Goal: Task Accomplishment & Management: Use online tool/utility

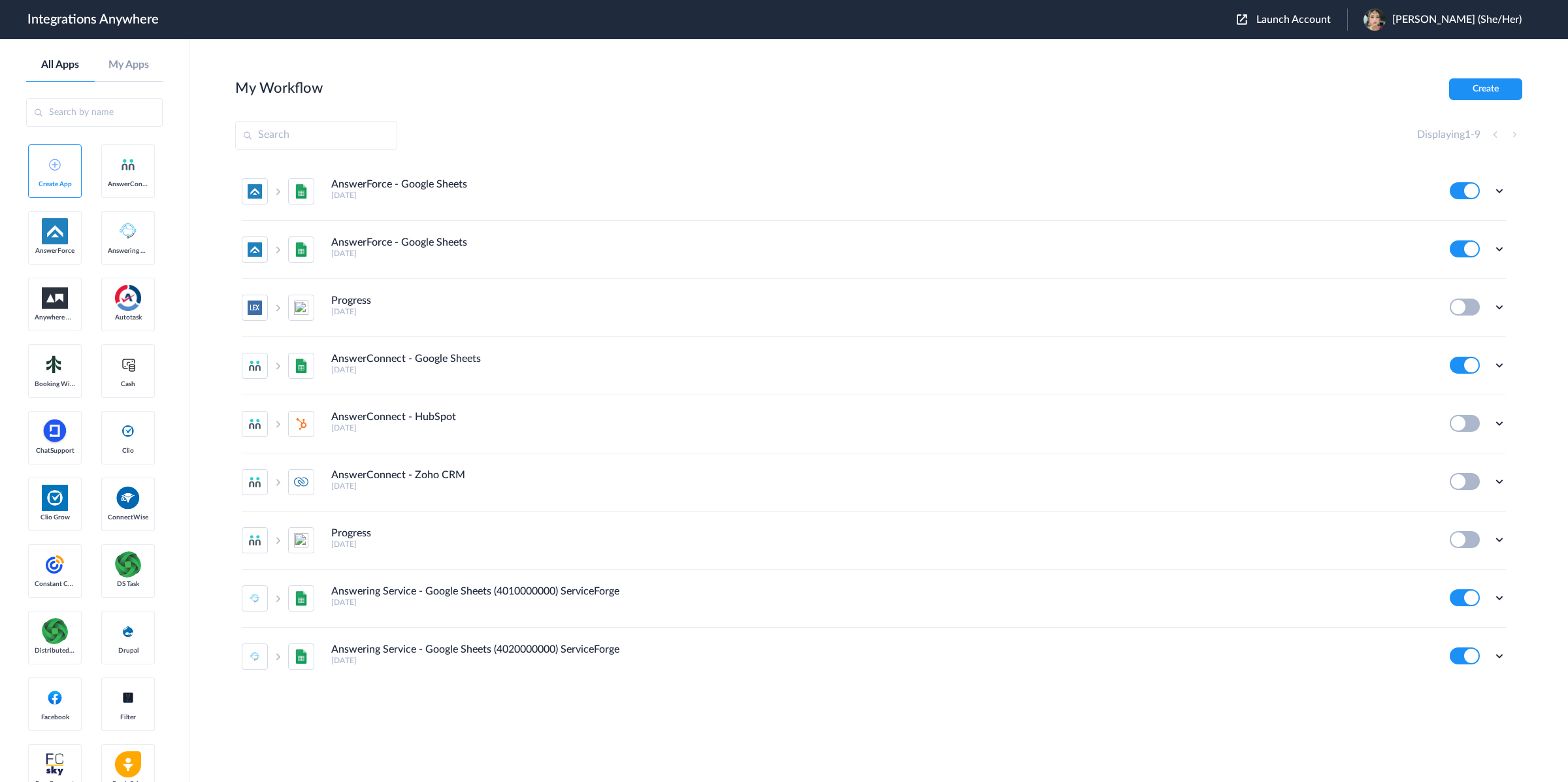
click at [1330, 16] on span "Launch Account" at bounding box center [1294, 20] width 75 height 10
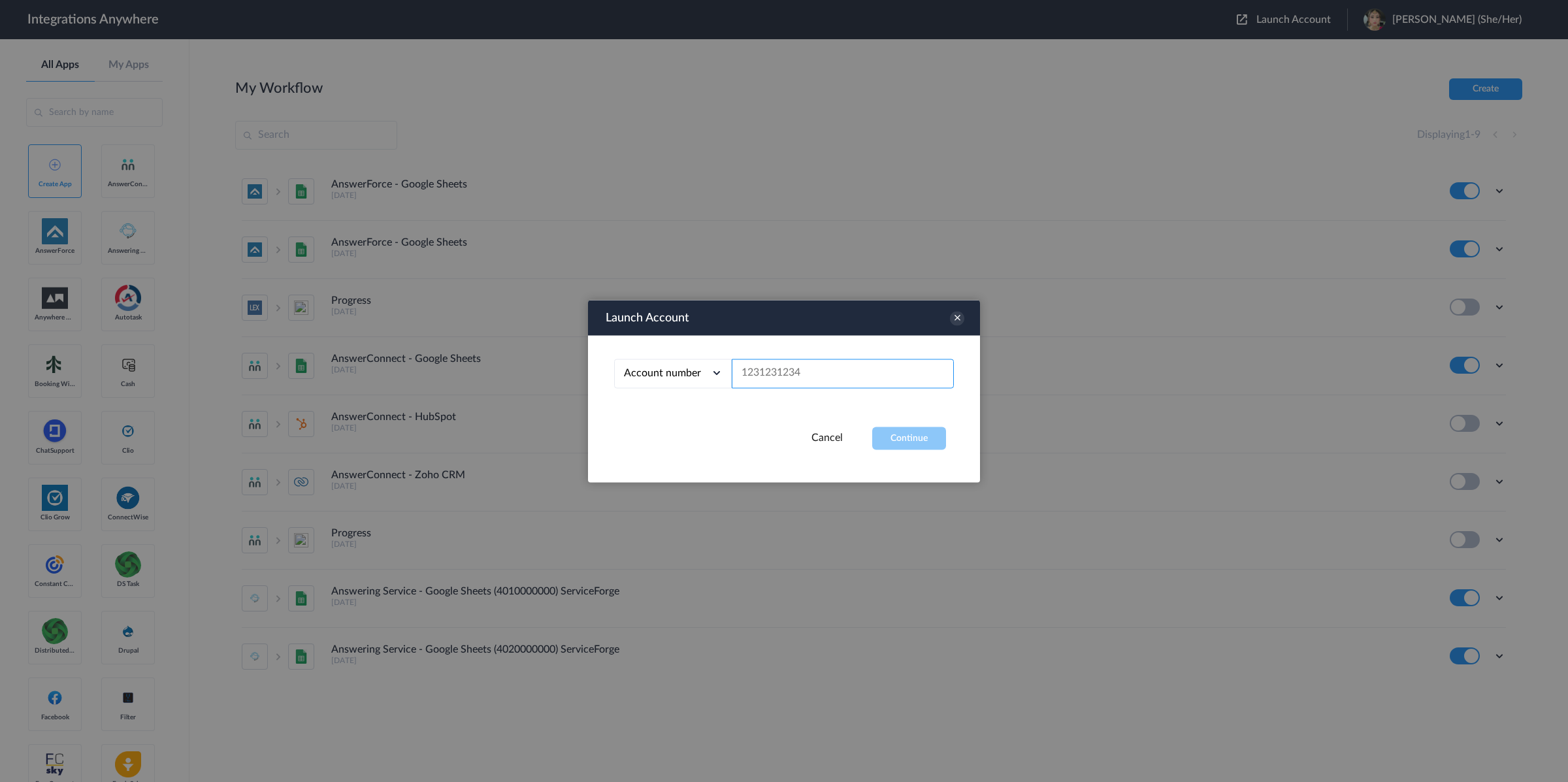
click at [784, 374] on input "text" at bounding box center [843, 373] width 222 height 29
paste input "7044127042"
type input "7044127042"
click at [891, 435] on button "Continue" at bounding box center [909, 438] width 74 height 23
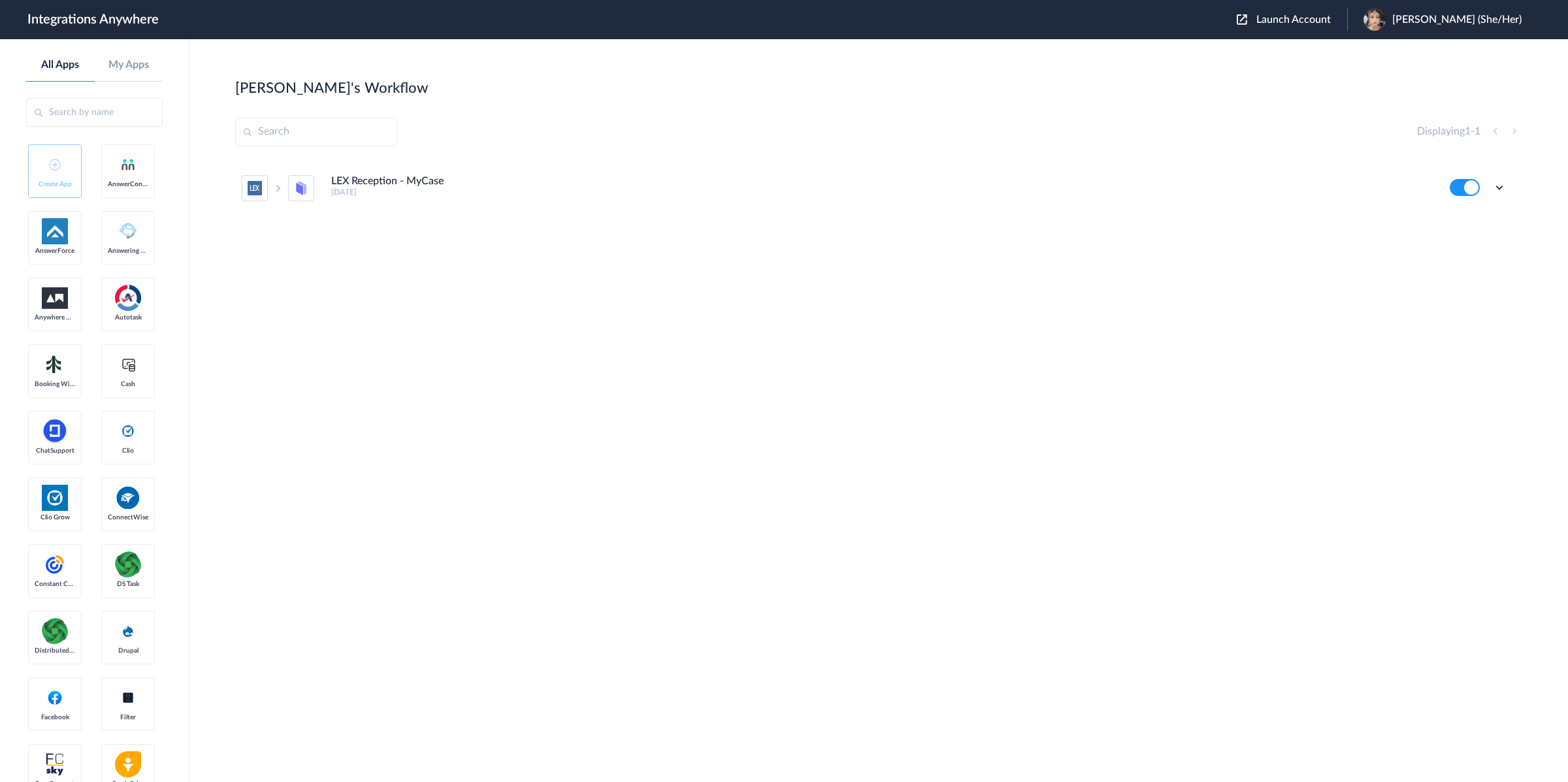
click at [1466, 190] on button at bounding box center [1464, 187] width 30 height 17
click at [1499, 188] on icon at bounding box center [1499, 188] width 13 height 13
click at [1453, 265] on span "Delete" at bounding box center [1459, 265] width 26 height 10
click at [1439, 250] on li "Task history" at bounding box center [1463, 242] width 85 height 24
click at [1499, 191] on icon at bounding box center [1499, 188] width 13 height 13
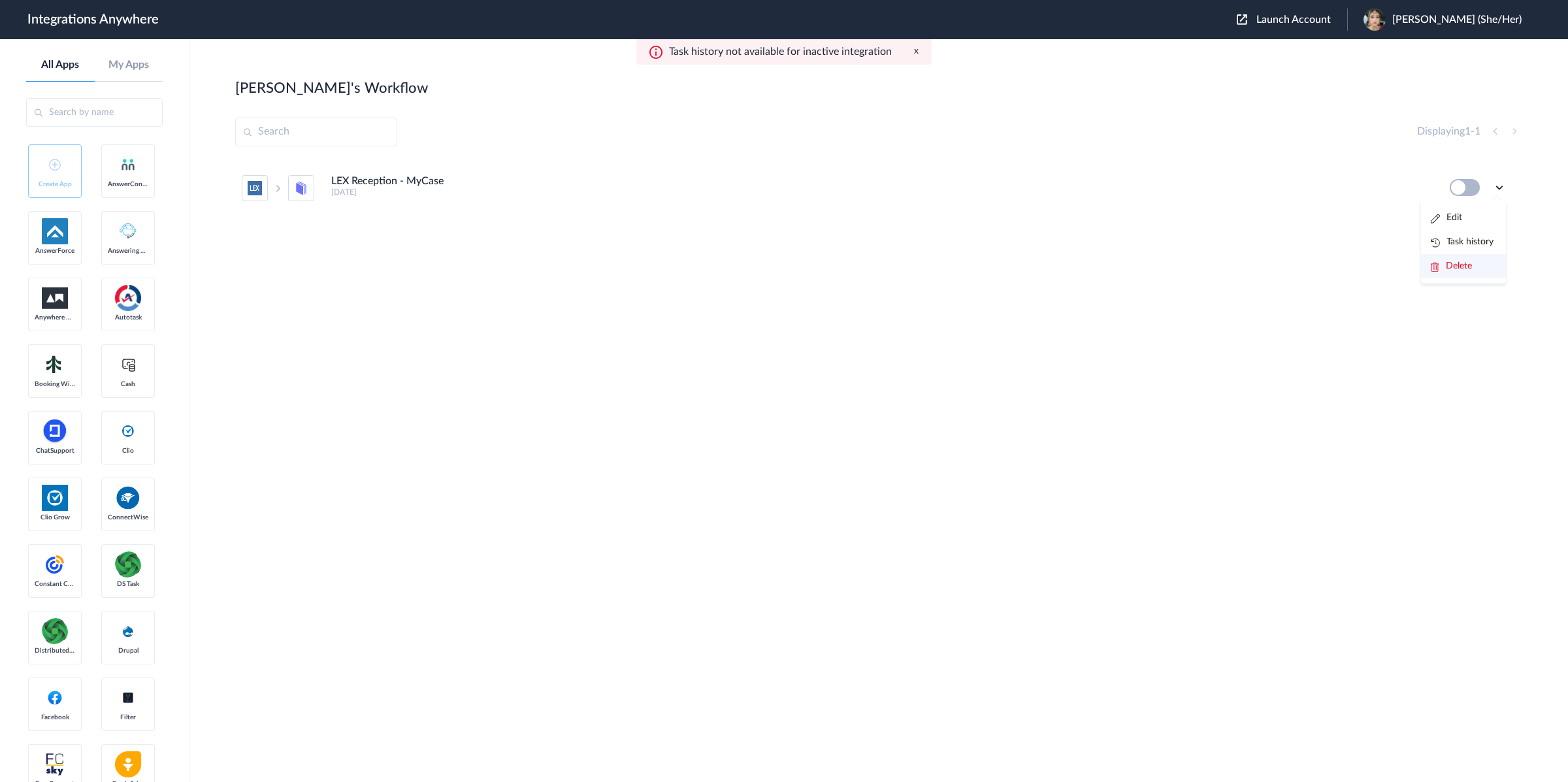
click at [1467, 270] on span "Delete" at bounding box center [1459, 265] width 26 height 10
click at [1473, 267] on span "Are you sure?" at bounding box center [1453, 271] width 46 height 20
click at [1472, 266] on div at bounding box center [879, 257] width 1287 height 196
